Goal: Information Seeking & Learning: Learn about a topic

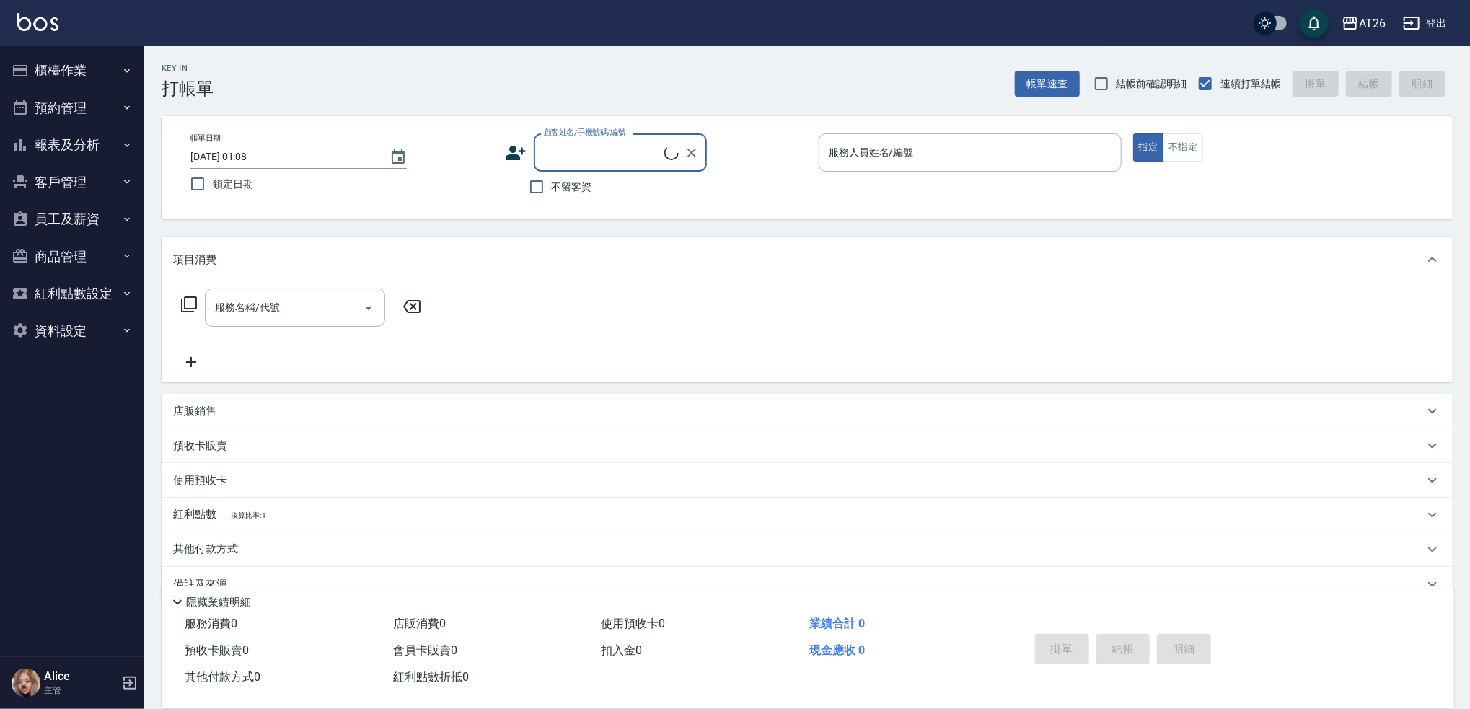
click at [84, 81] on button "櫃檯作業" at bounding box center [72, 71] width 133 height 38
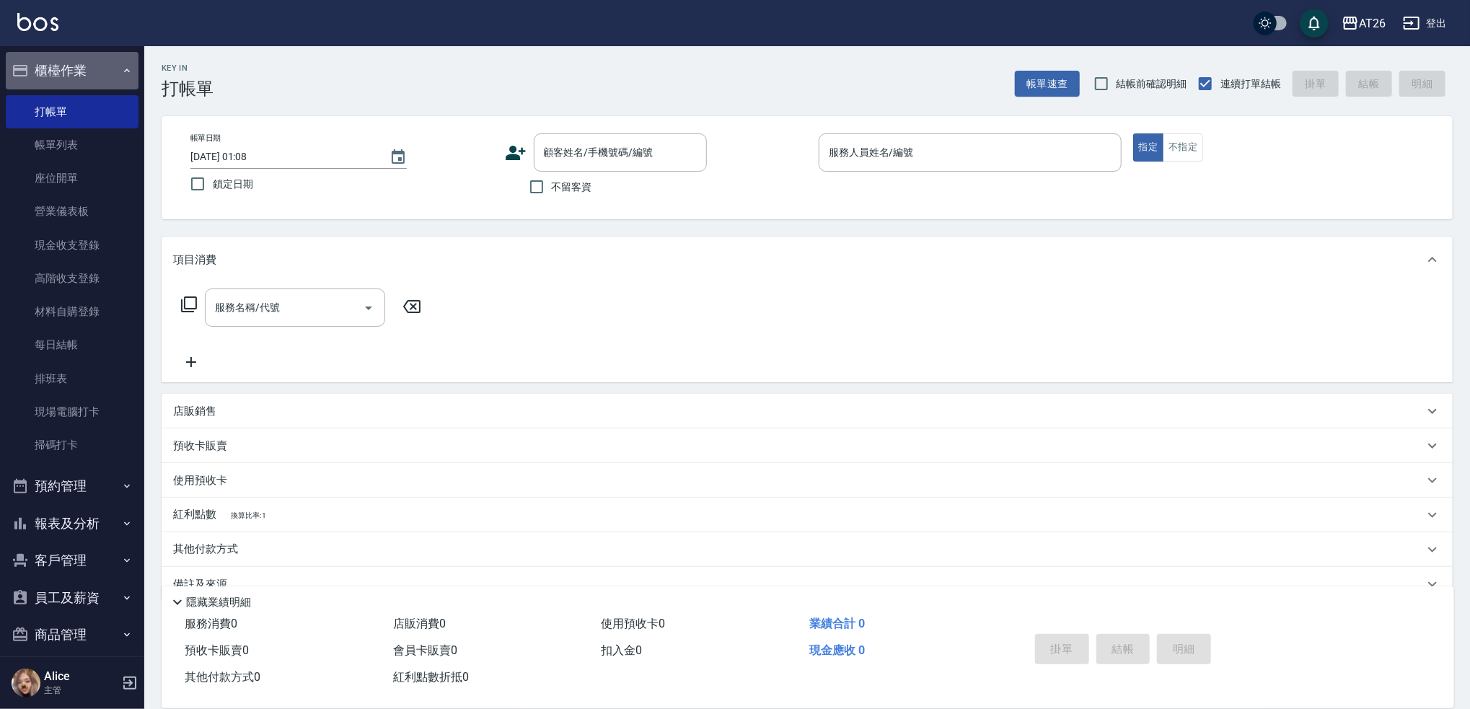
click at [84, 72] on button "櫃檯作業" at bounding box center [72, 71] width 133 height 38
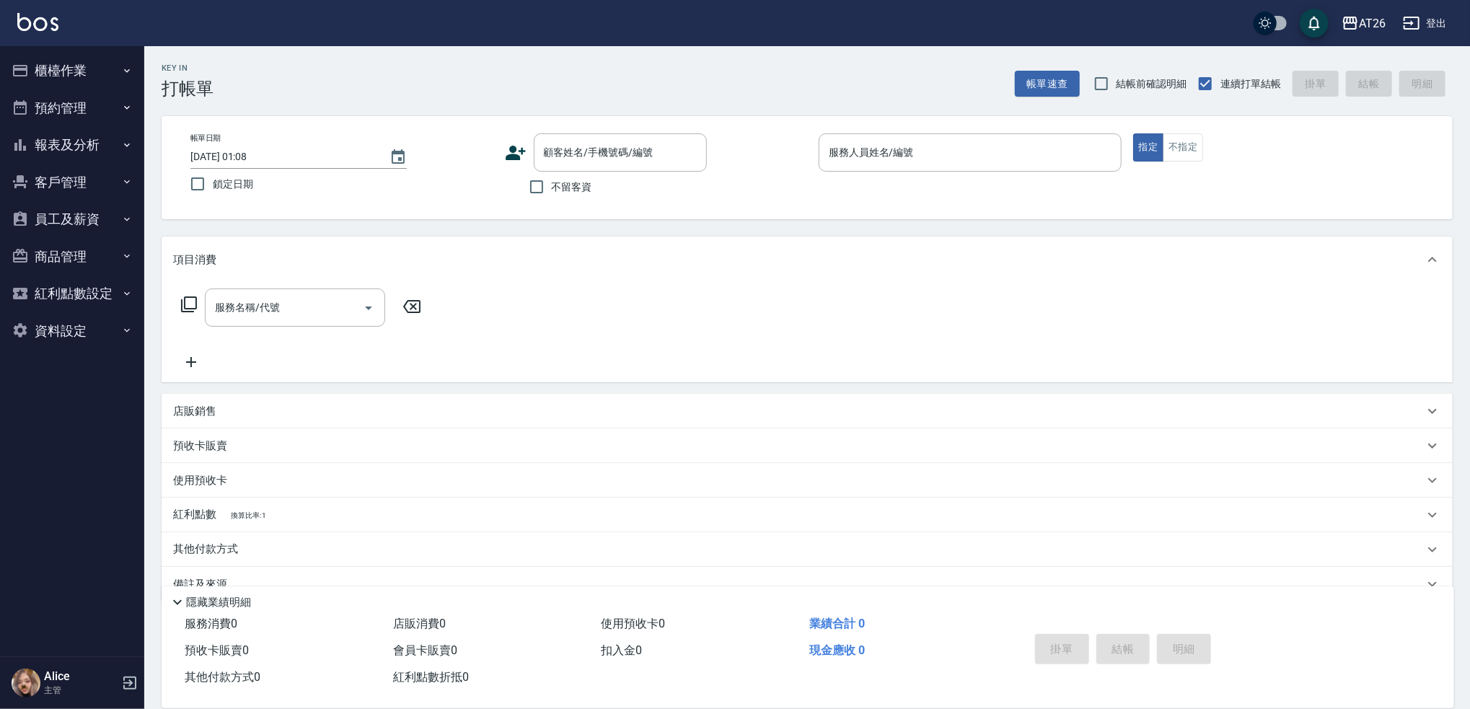
click at [108, 142] on button "報表及分析" at bounding box center [72, 145] width 133 height 38
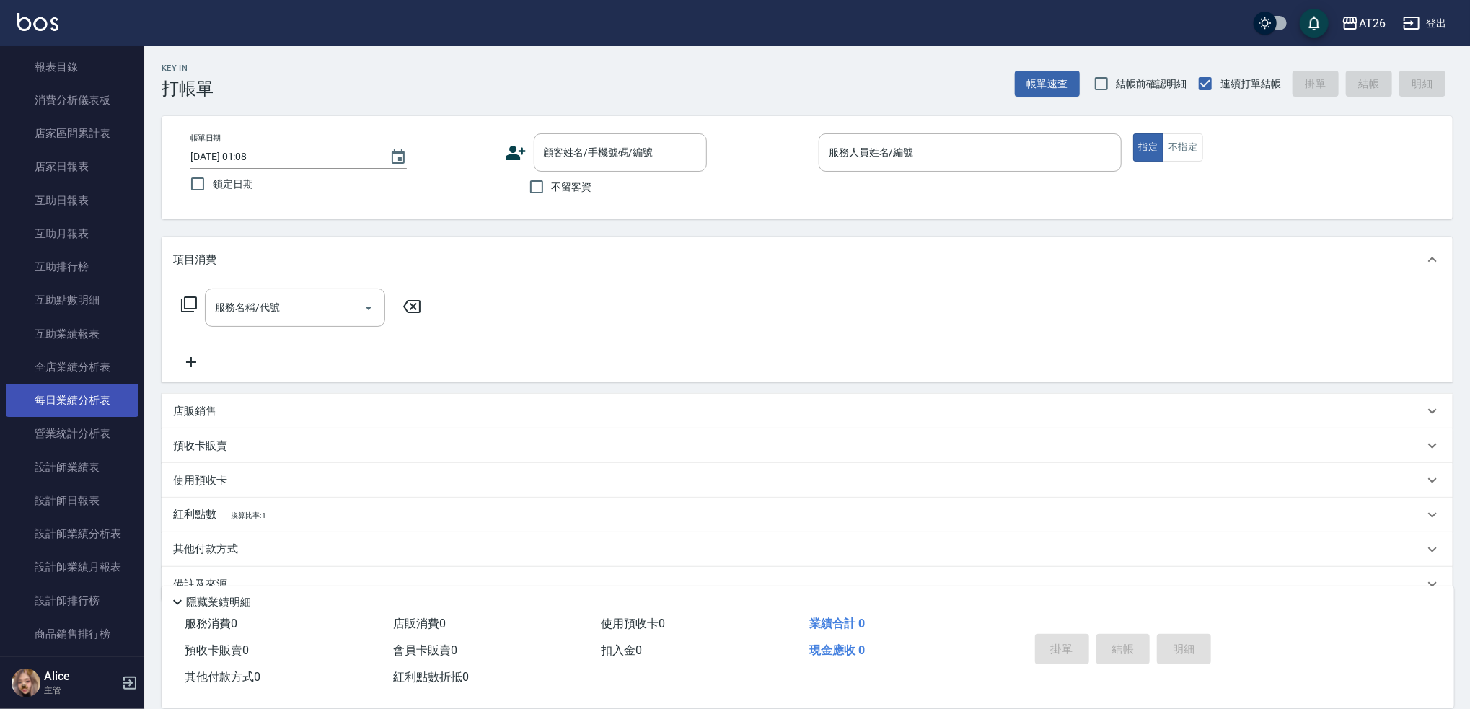
scroll to position [192, 0]
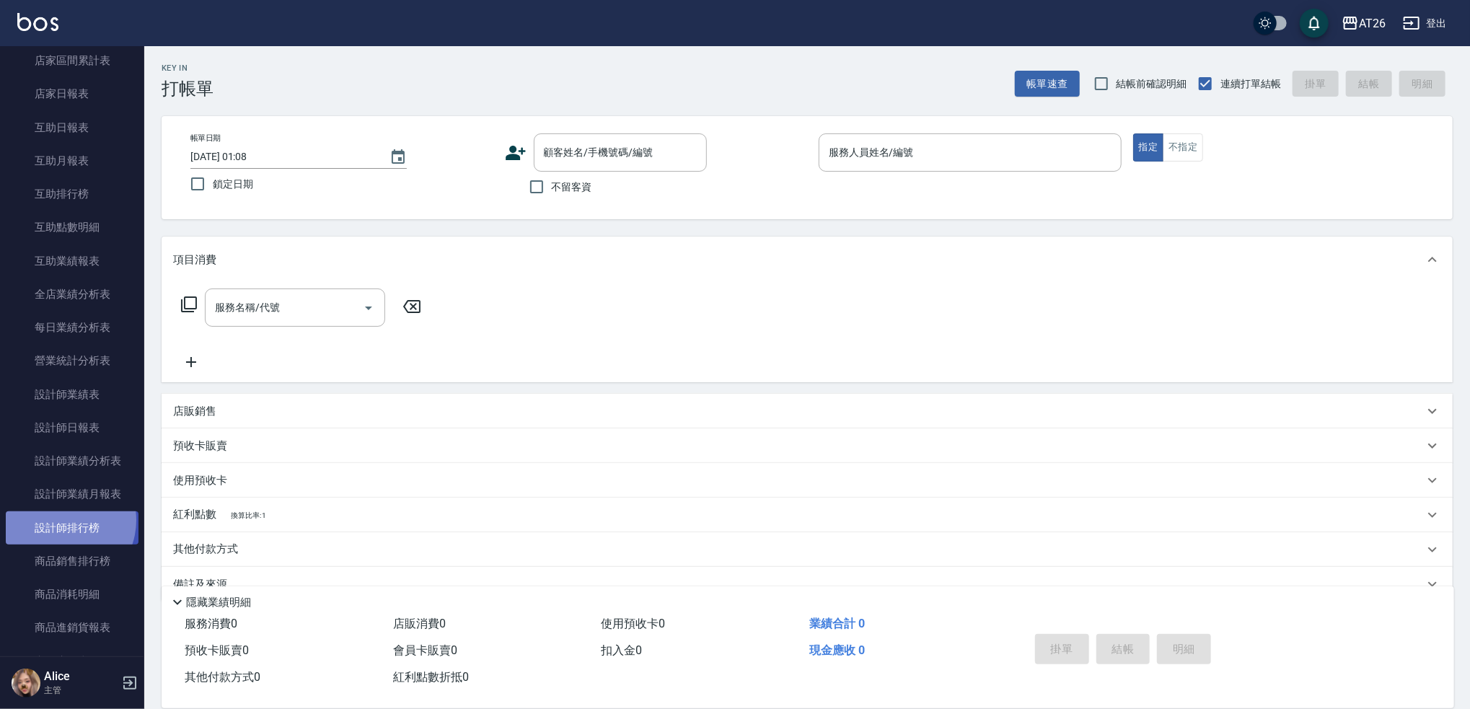
click at [61, 520] on link "設計師排行榜" at bounding box center [72, 527] width 133 height 33
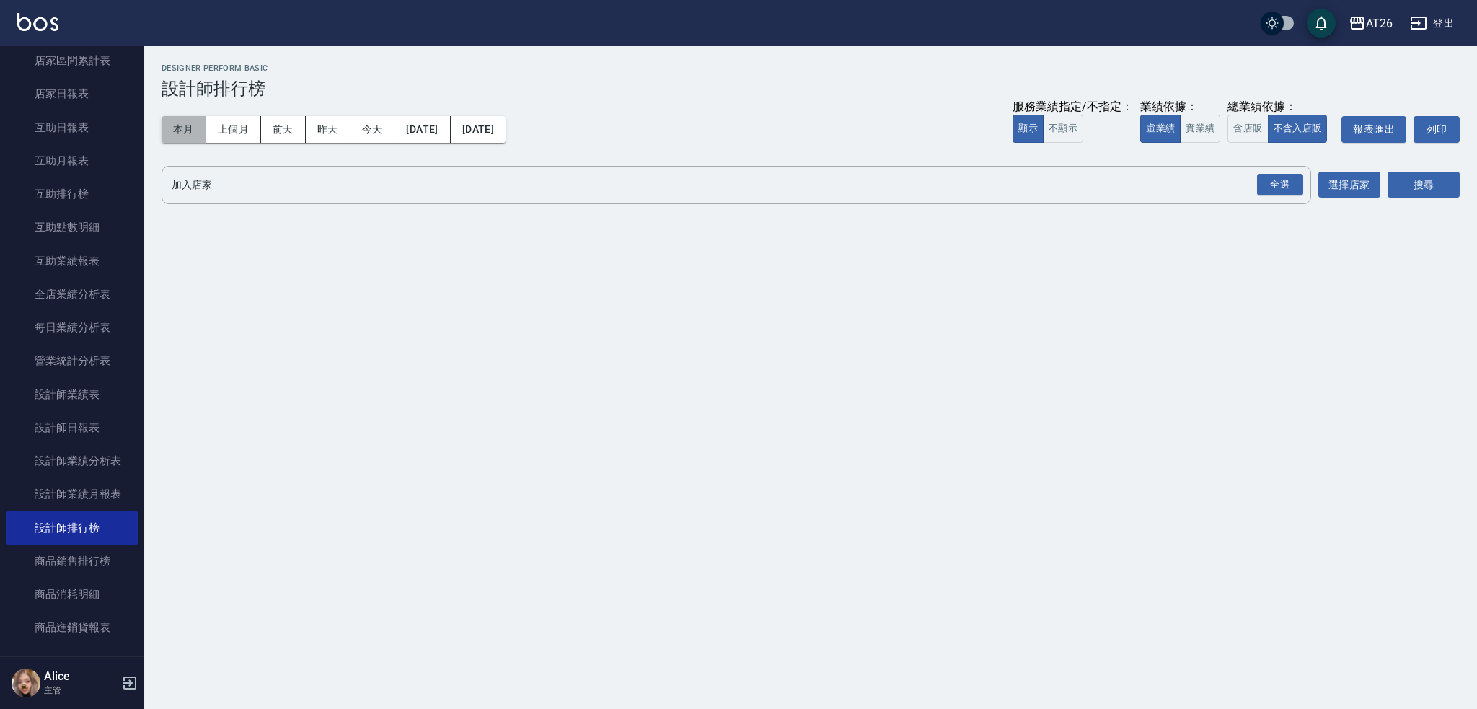
click at [200, 118] on button "本月" at bounding box center [184, 129] width 45 height 27
click at [1282, 187] on div "全選" at bounding box center [1280, 185] width 46 height 22
click at [190, 130] on button "本月" at bounding box center [184, 129] width 45 height 27
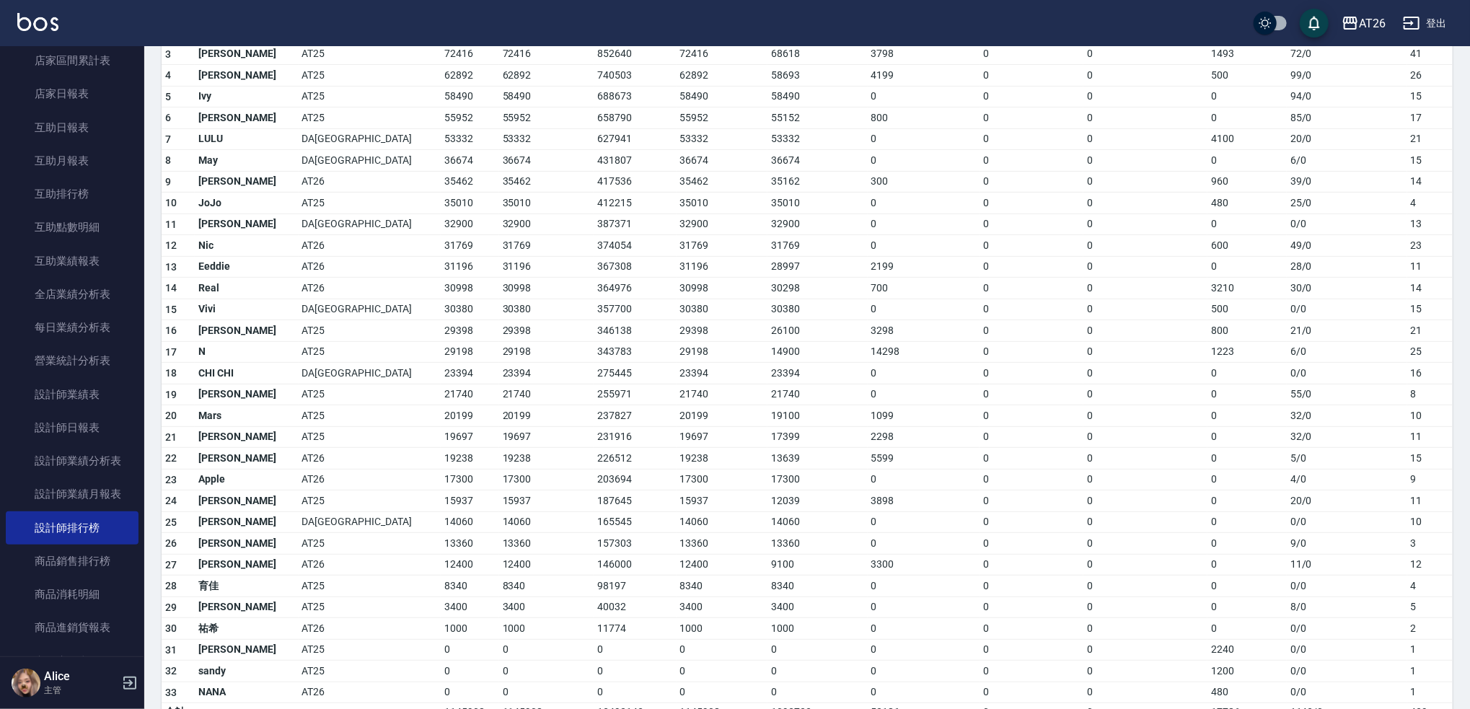
scroll to position [260, 0]
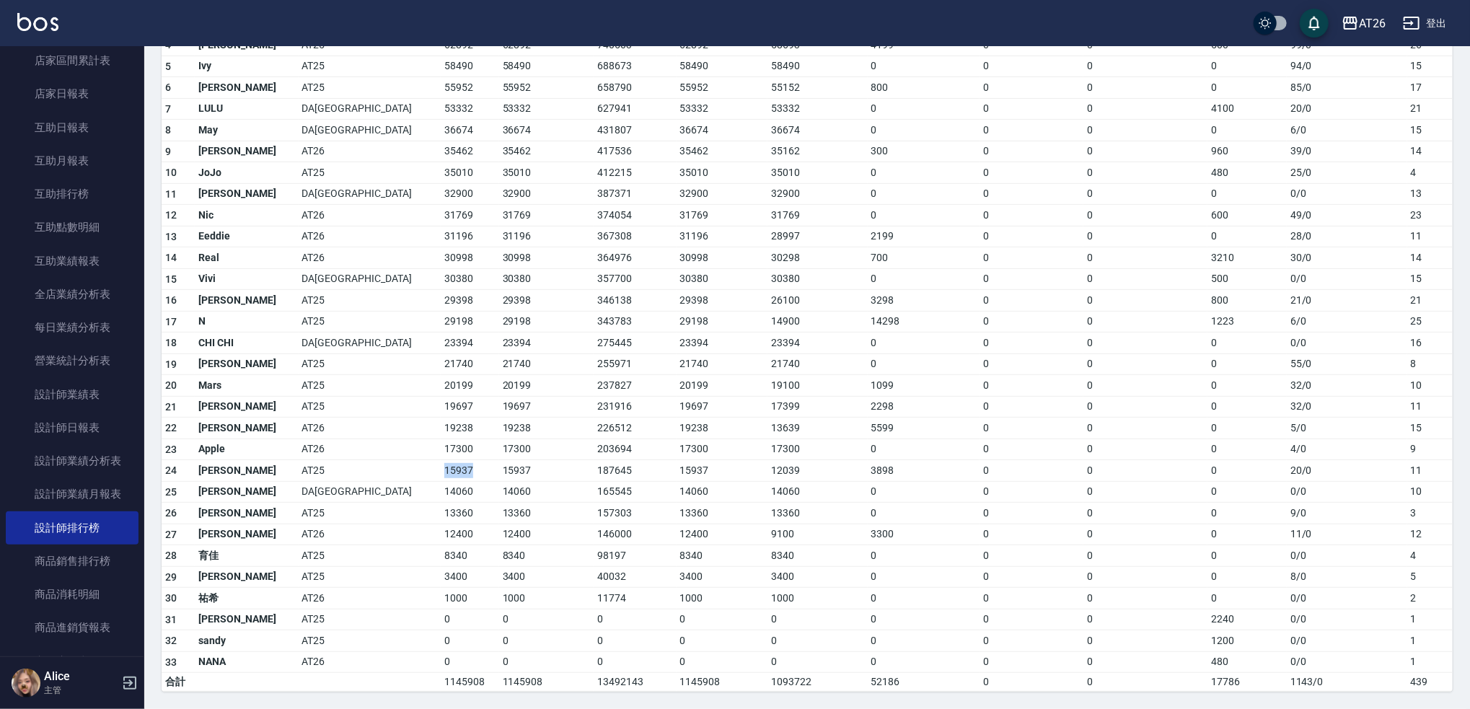
drag, startPoint x: 321, startPoint y: 469, endPoint x: 355, endPoint y: 472, distance: 34.0
click at [355, 472] on tr "24 [PERSON_NAME] AT25 15937 15937 187645 15937 12039 3898 0 0 0 20 / 0 11" at bounding box center [807, 471] width 1291 height 22
drag, startPoint x: 325, startPoint y: 253, endPoint x: 373, endPoint y: 247, distance: 48.8
click at [441, 247] on td "30998" at bounding box center [470, 258] width 58 height 22
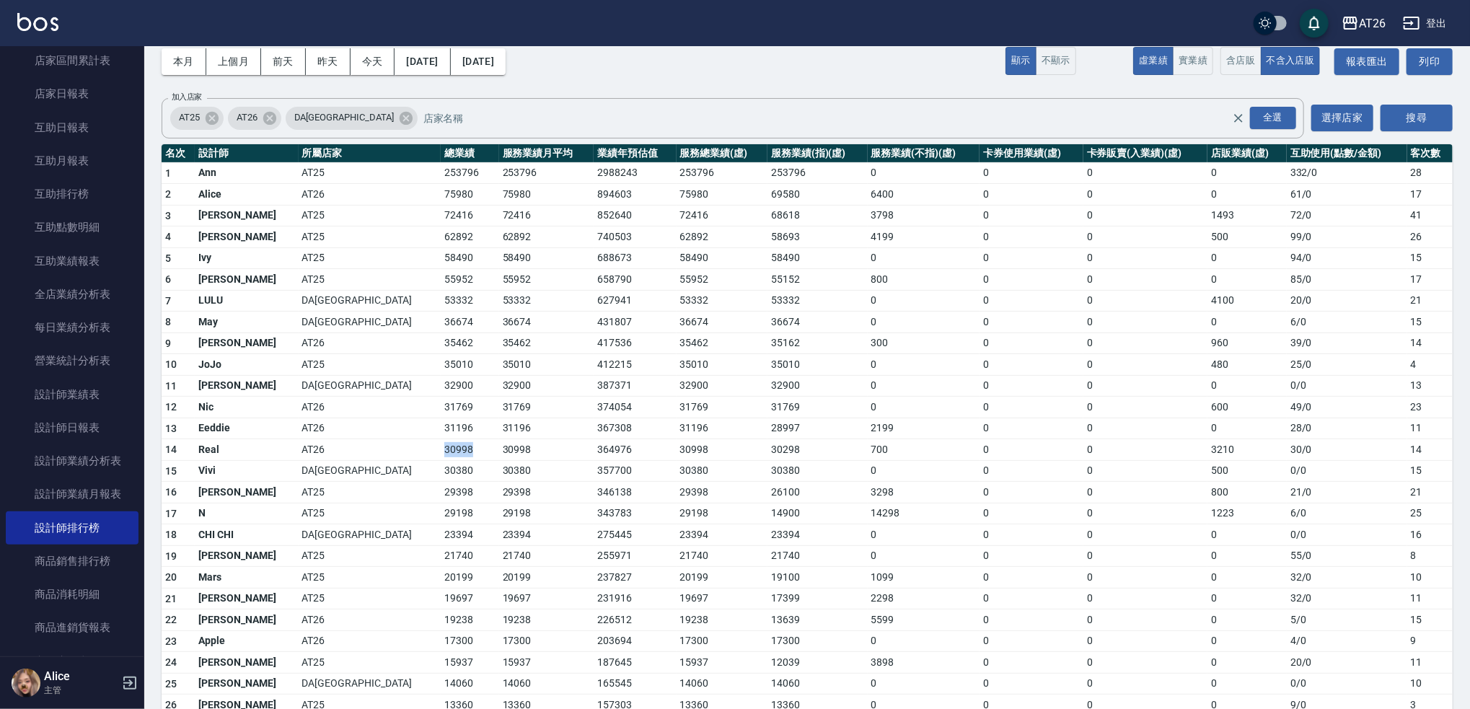
scroll to position [0, 0]
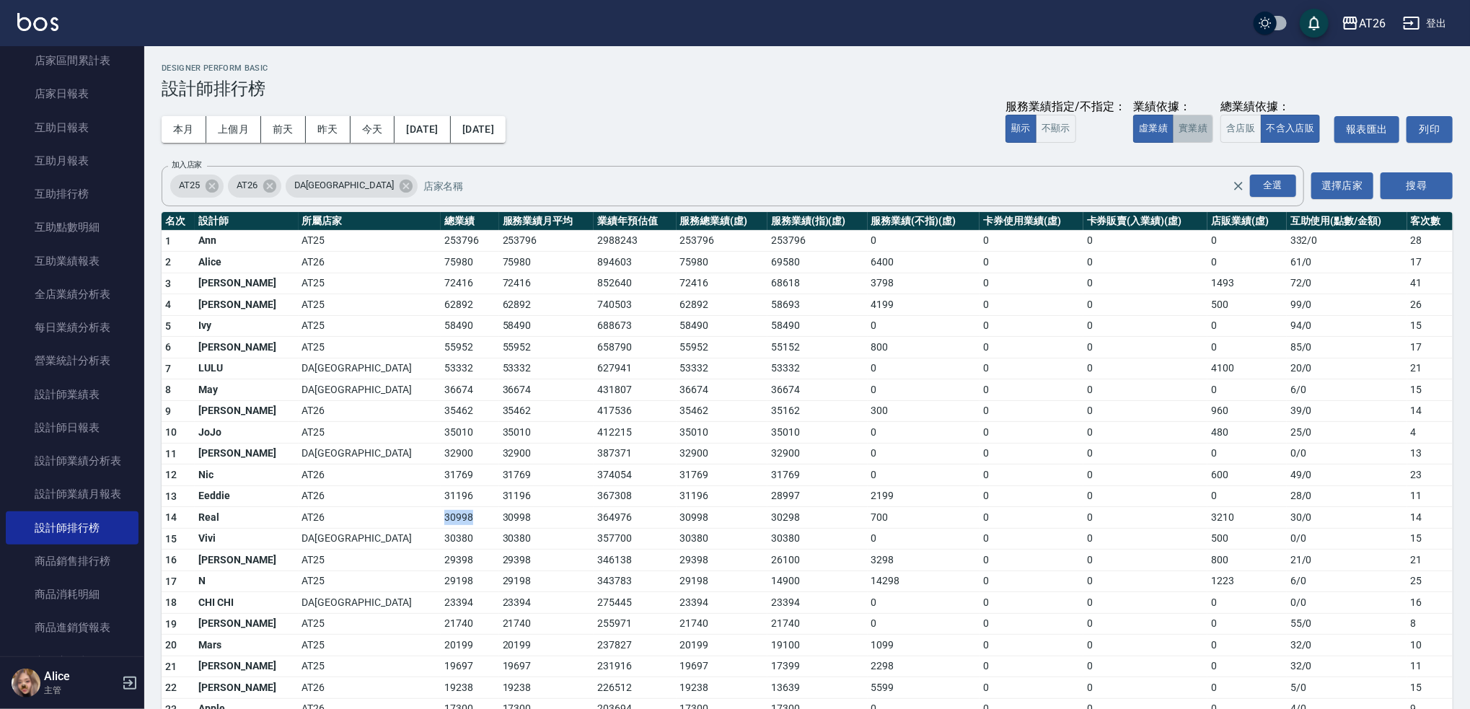
click at [1189, 136] on button "實業績" at bounding box center [1193, 129] width 40 height 28
click at [441, 494] on td "27898" at bounding box center [470, 496] width 58 height 22
drag, startPoint x: 318, startPoint y: 496, endPoint x: 374, endPoint y: 501, distance: 55.8
click at [374, 501] on tr "13 Real AT26 27898 27898 328479 27898 27268 630 0 0 3210 30 / 0 14" at bounding box center [807, 496] width 1291 height 22
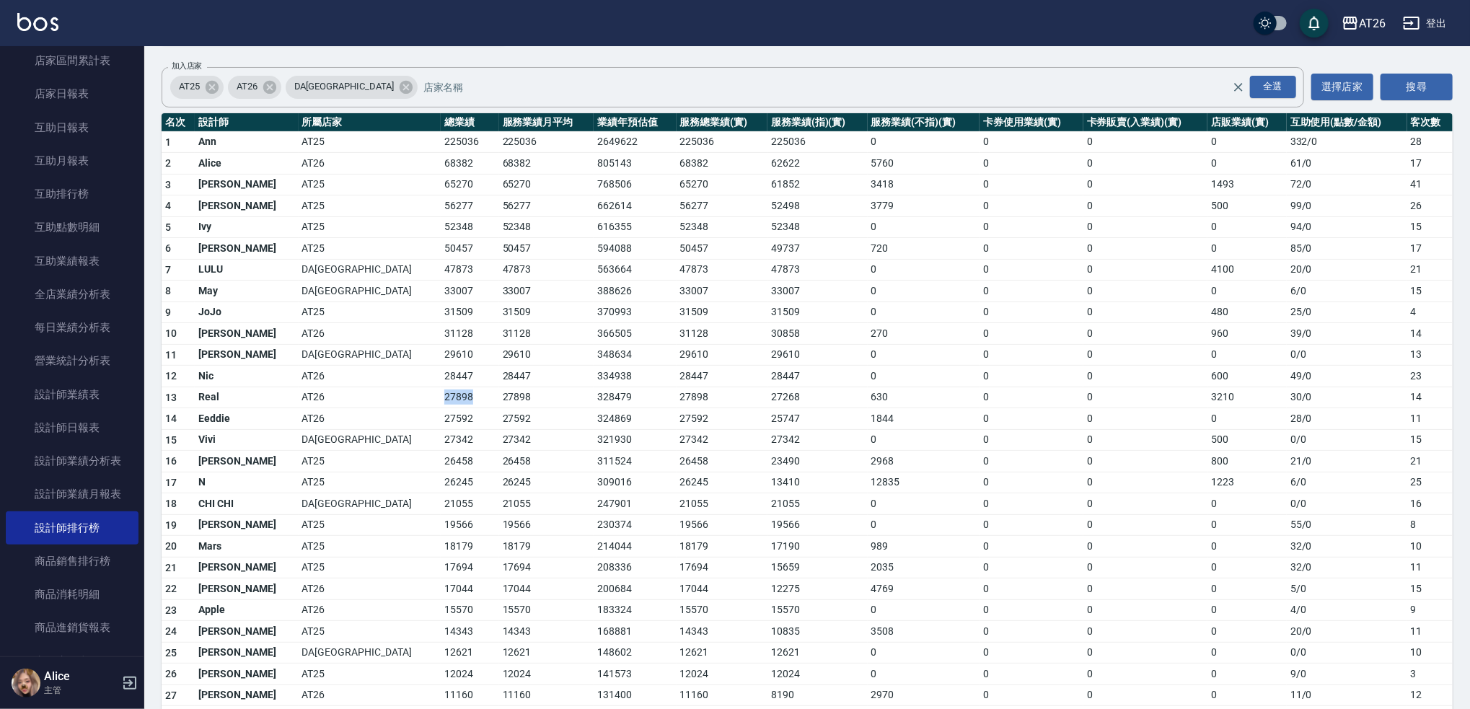
scroll to position [192, 0]
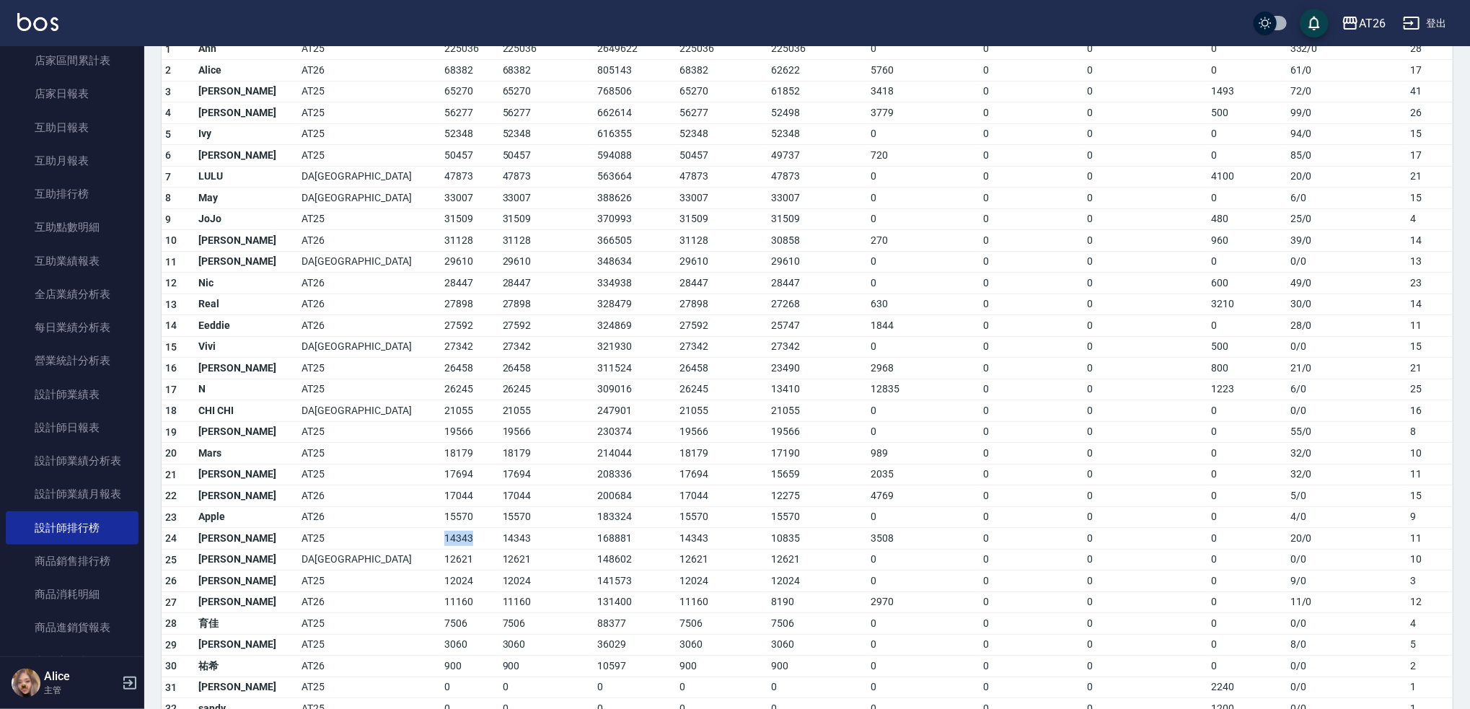
drag, startPoint x: 316, startPoint y: 538, endPoint x: 371, endPoint y: 537, distance: 55.5
click at [371, 537] on tr "24 [PERSON_NAME] AT25 14343 14343 168881 14343 10835 3508 0 0 0 20 / 0 11" at bounding box center [807, 539] width 1291 height 22
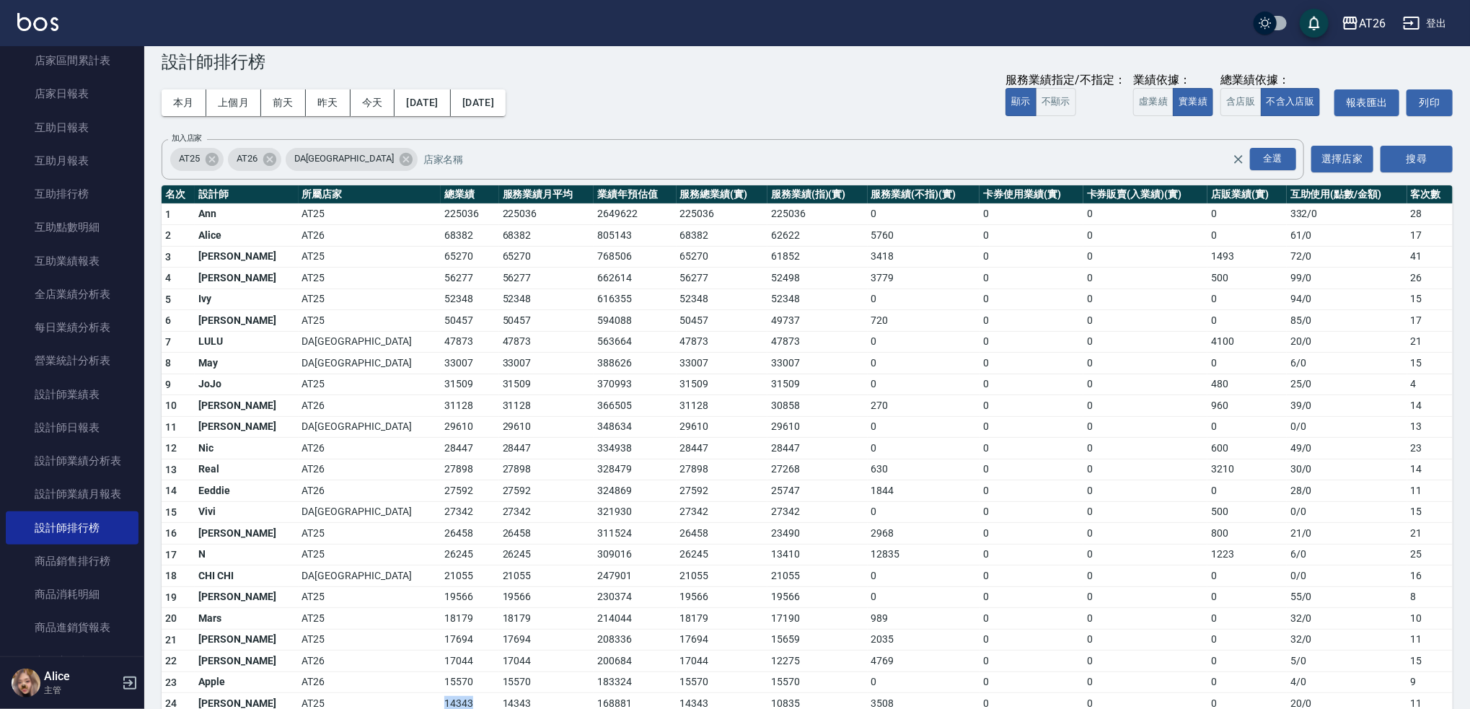
scroll to position [0, 0]
